Goal: Find specific page/section

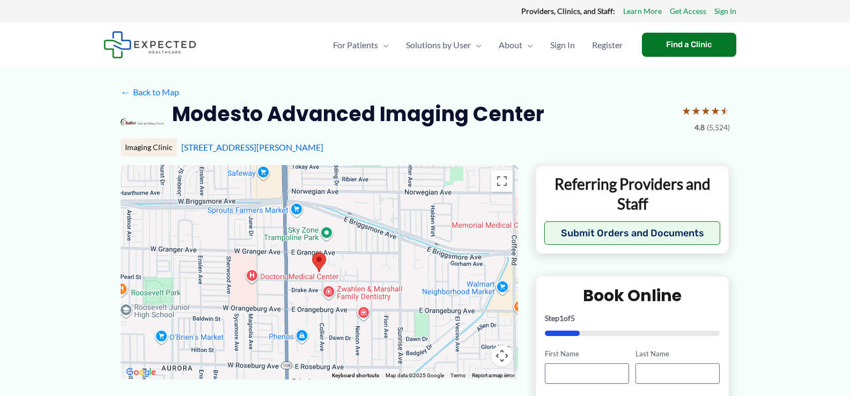
click at [329, 293] on div at bounding box center [319, 272] width 397 height 214
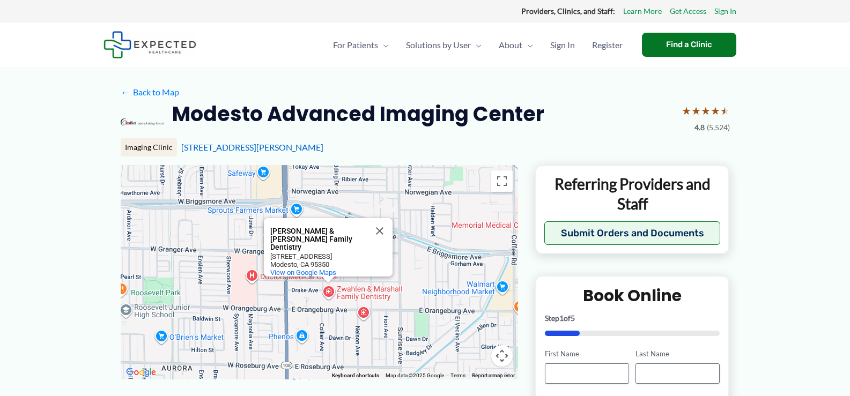
click at [329, 293] on div "[PERSON_NAME] & [PERSON_NAME] Family Dentistry [PERSON_NAME] & [PERSON_NAME] Fa…" at bounding box center [319, 272] width 397 height 214
click at [378, 230] on button "Close" at bounding box center [380, 231] width 26 height 26
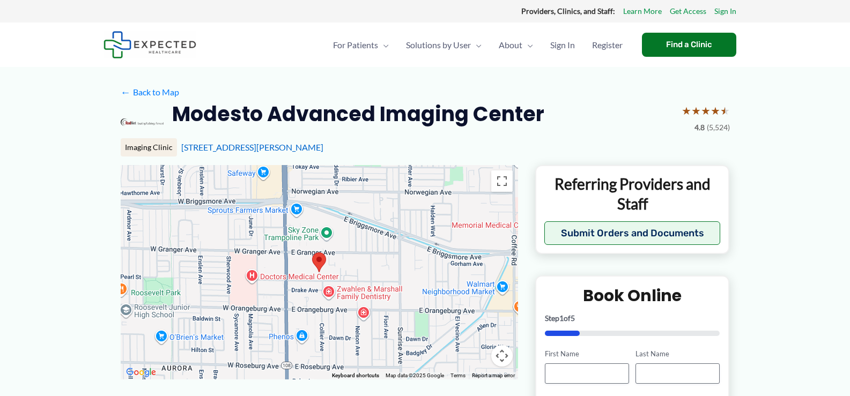
click at [364, 309] on div at bounding box center [319, 272] width 397 height 214
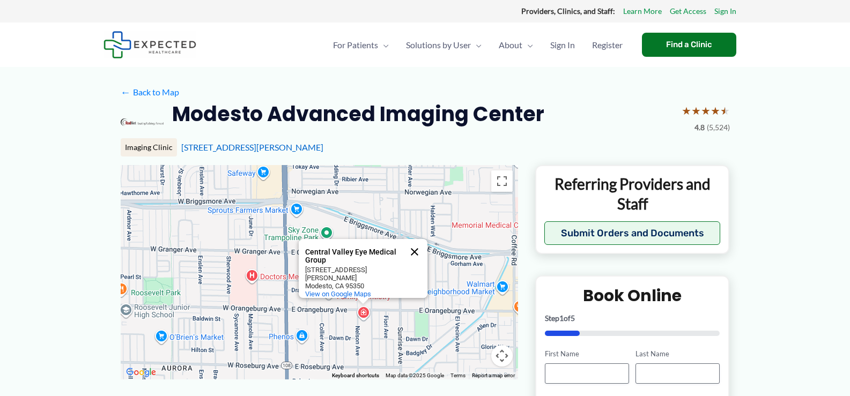
click at [418, 250] on button "Close" at bounding box center [414, 252] width 26 height 26
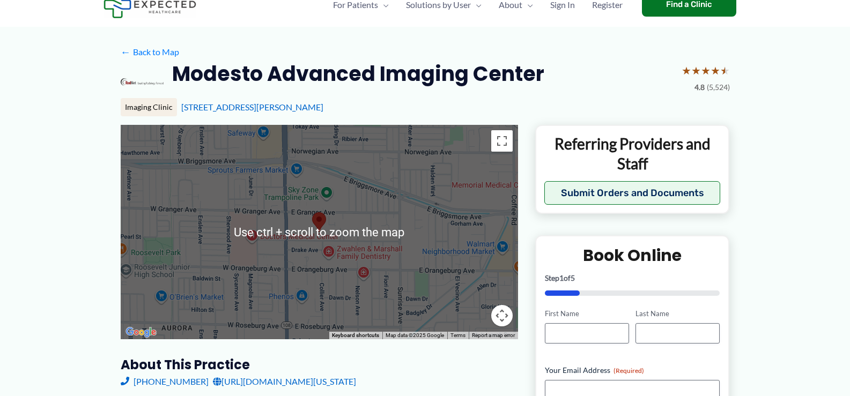
scroll to position [54, 0]
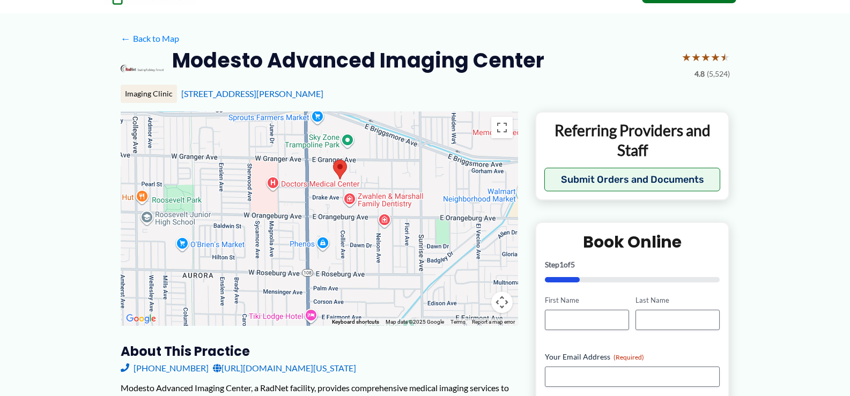
drag, startPoint x: 356, startPoint y: 237, endPoint x: 377, endPoint y: 196, distance: 46.3
click at [377, 196] on div at bounding box center [319, 218] width 397 height 214
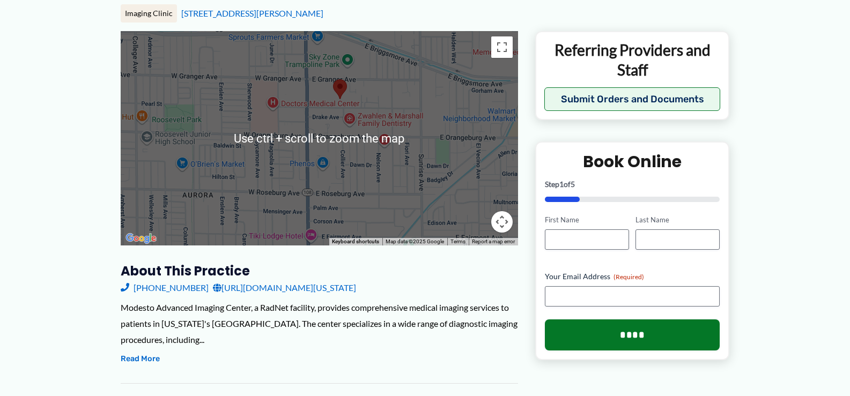
scroll to position [161, 0]
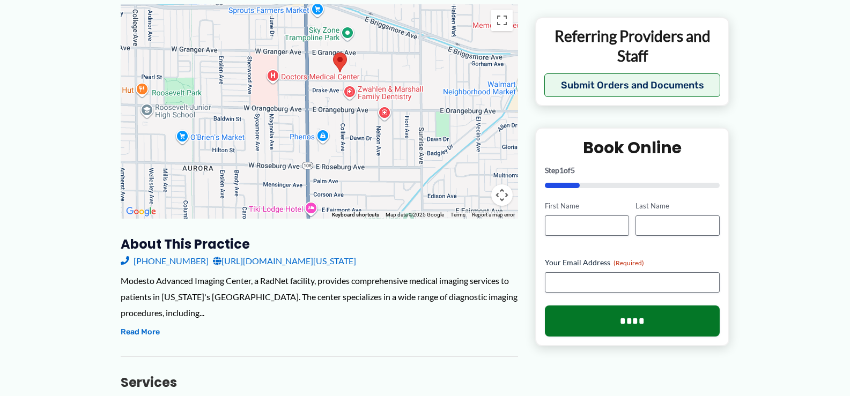
click at [382, 171] on div at bounding box center [319, 111] width 397 height 214
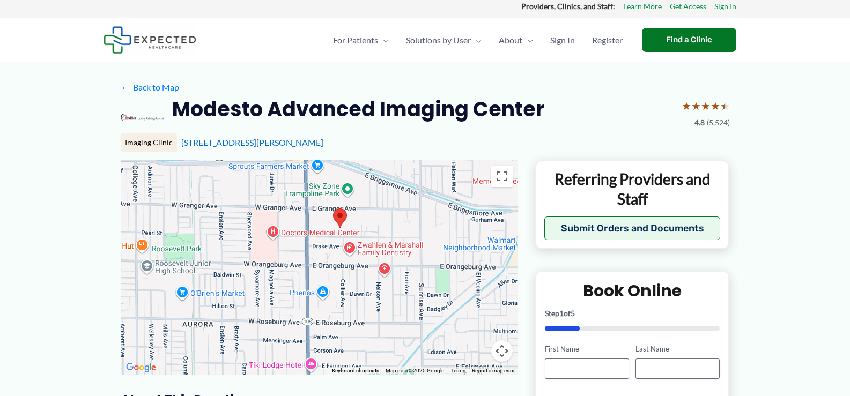
scroll to position [0, 0]
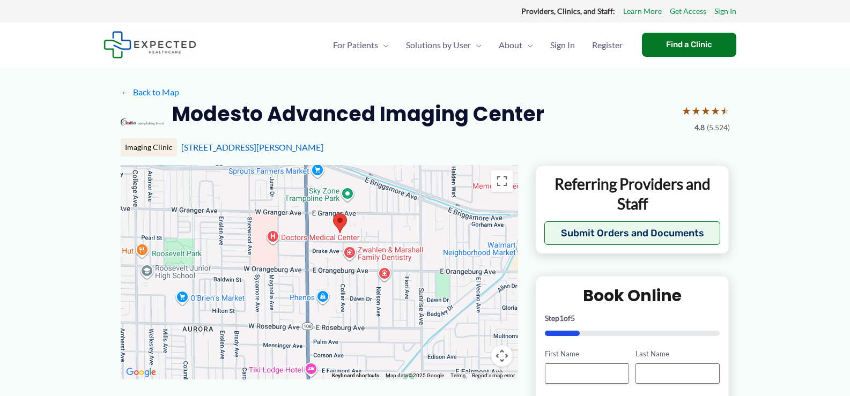
click at [333, 213] on area at bounding box center [333, 213] width 0 height 0
click at [347, 230] on div at bounding box center [319, 272] width 397 height 214
click at [333, 213] on area at bounding box center [333, 213] width 0 height 0
click at [346, 229] on div at bounding box center [340, 223] width 14 height 20
click at [346, 229] on img at bounding box center [341, 223] width 14 height 20
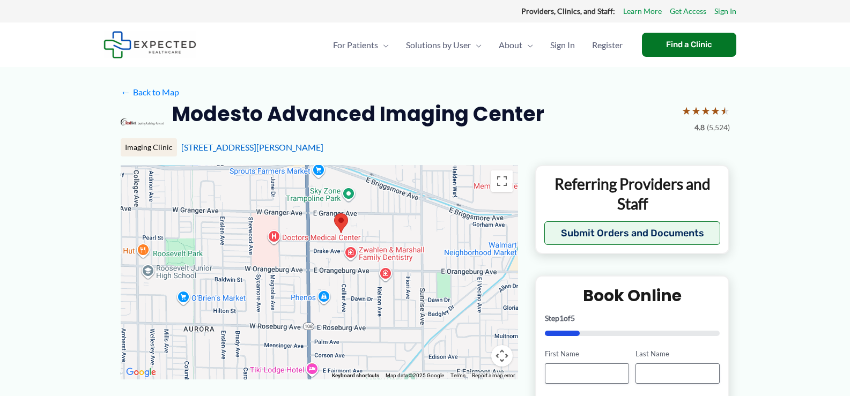
click at [348, 229] on img at bounding box center [341, 223] width 14 height 20
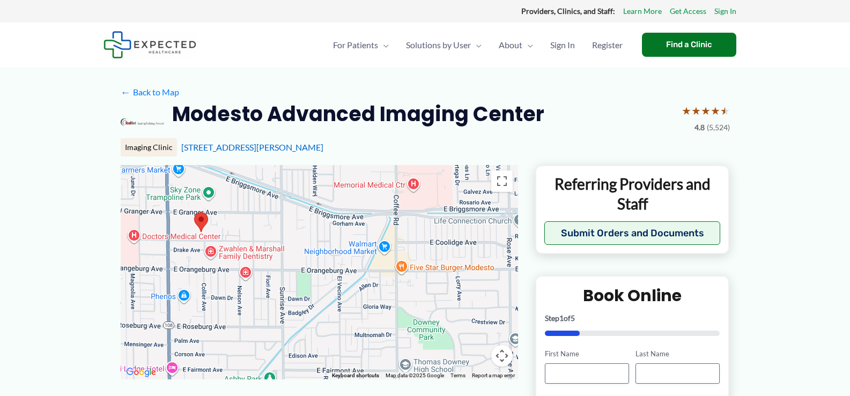
drag, startPoint x: 408, startPoint y: 256, endPoint x: 265, endPoint y: 255, distance: 143.6
click at [265, 255] on div at bounding box center [319, 272] width 397 height 214
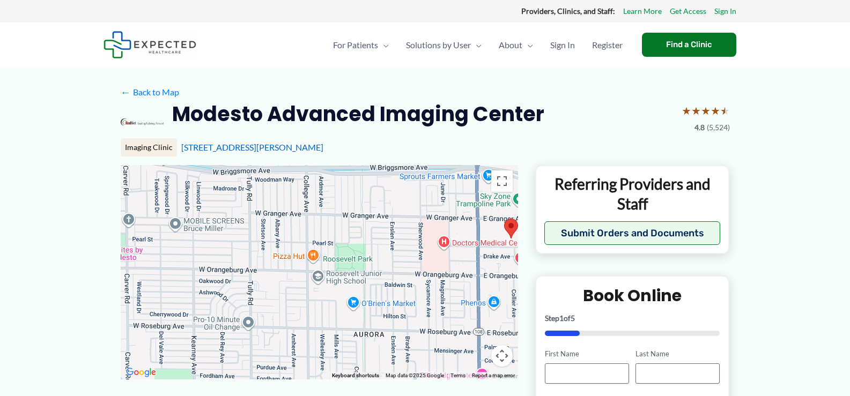
drag, startPoint x: 153, startPoint y: 307, endPoint x: 472, endPoint y: 313, distance: 318.4
click at [472, 313] on div at bounding box center [319, 272] width 397 height 214
